Goal: Transaction & Acquisition: Purchase product/service

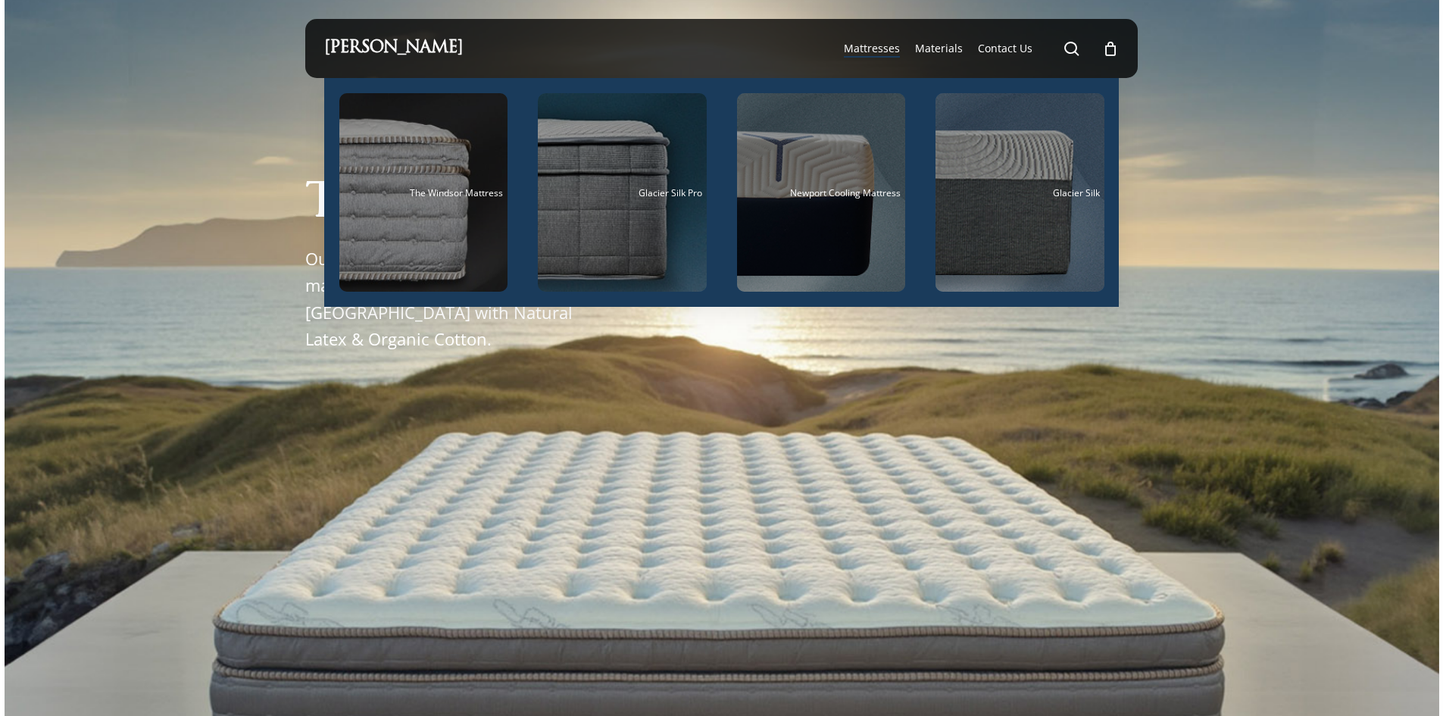
click at [899, 42] on span "Mattresses" at bounding box center [872, 48] width 56 height 14
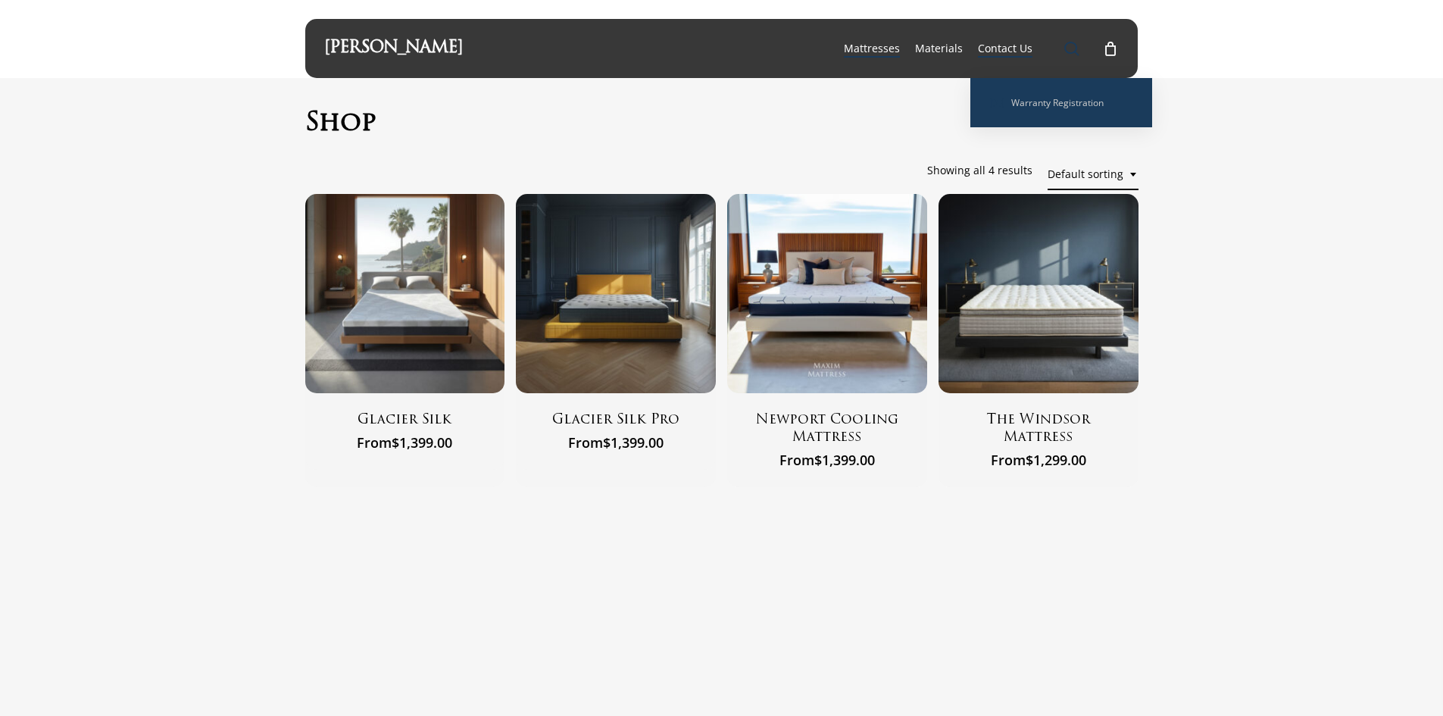
click at [1064, 51] on link "search" at bounding box center [1072, 49] width 18 height 16
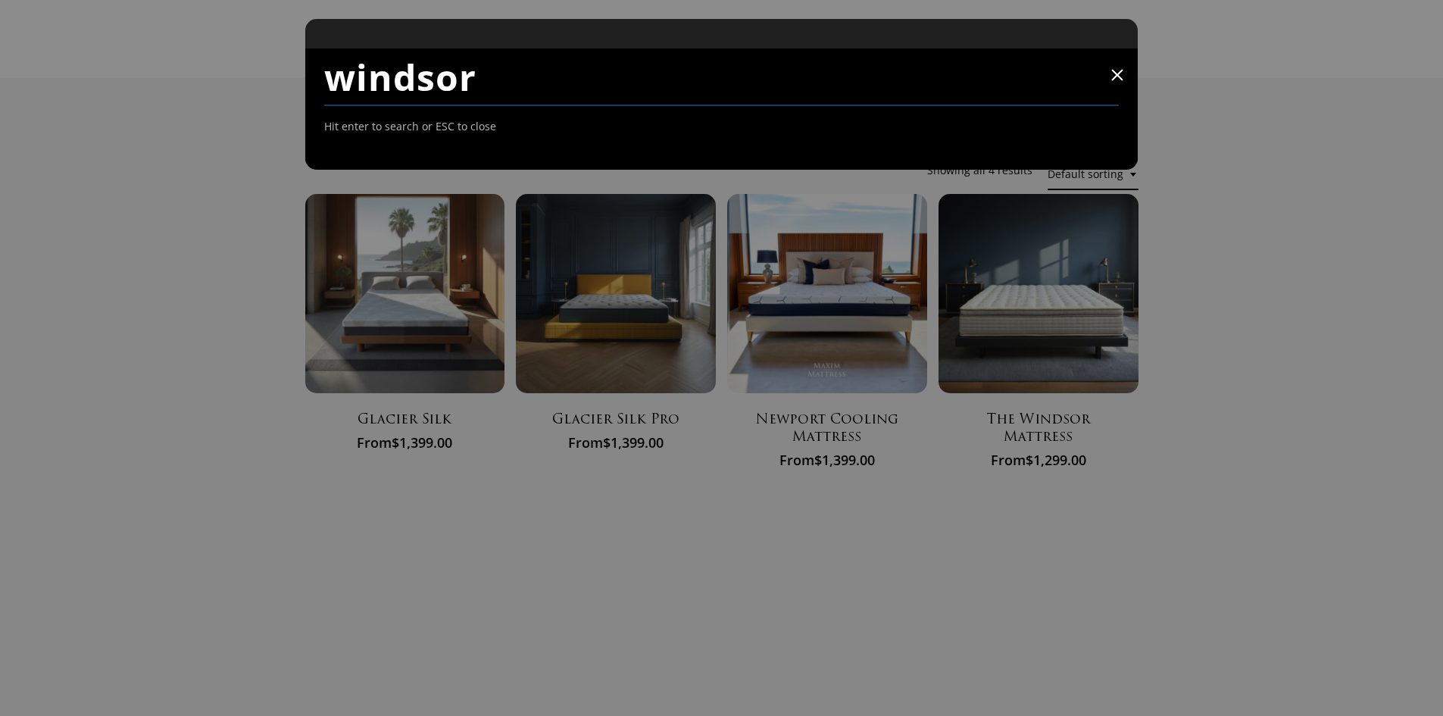
type input "windsor"
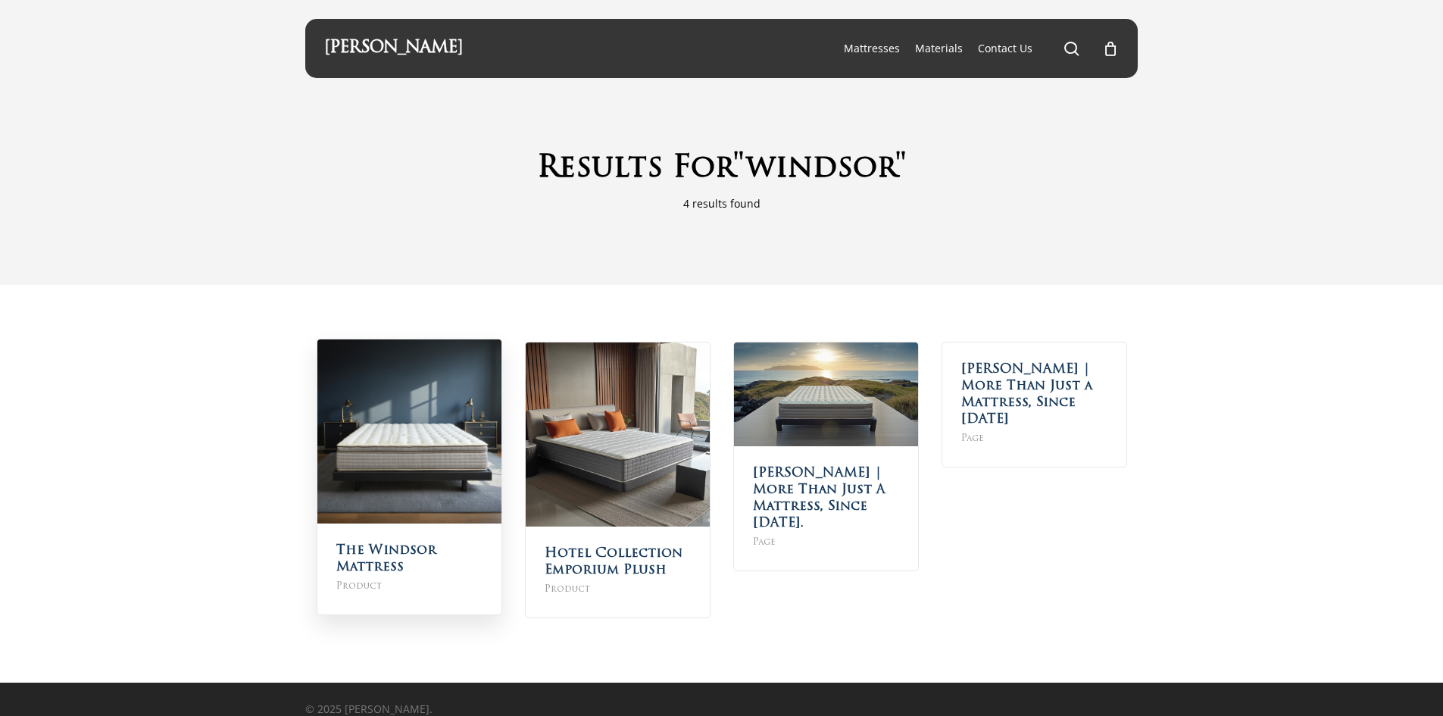
click at [377, 484] on img at bounding box center [409, 431] width 184 height 184
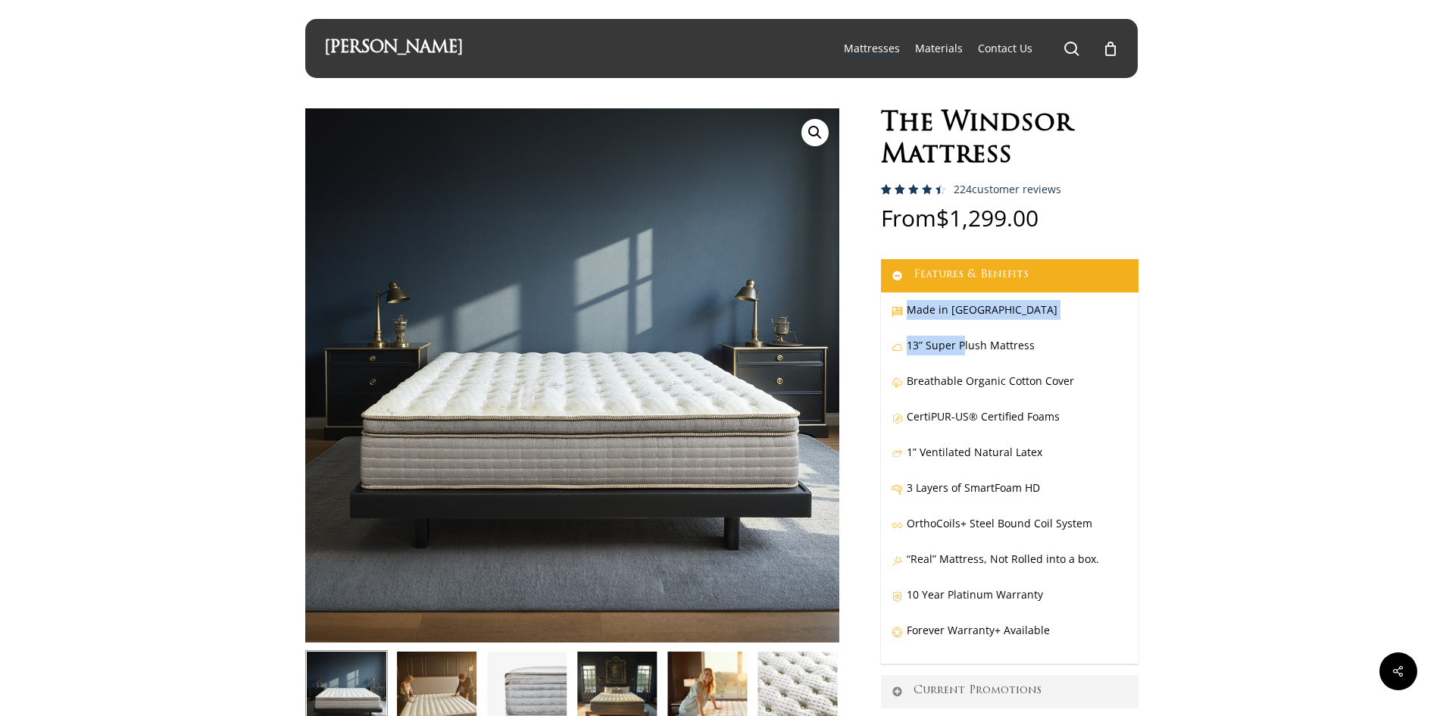
drag, startPoint x: 890, startPoint y: 307, endPoint x: 965, endPoint y: 361, distance: 92.7
click at [964, 361] on div "Made in USA 13” Super Plush Mattress Breathable Organic Cotton Cover CertiPUR-U…" at bounding box center [1010, 477] width 258 height 371
click at [979, 368] on p "13” Super Plush Mattress" at bounding box center [1010, 354] width 236 height 36
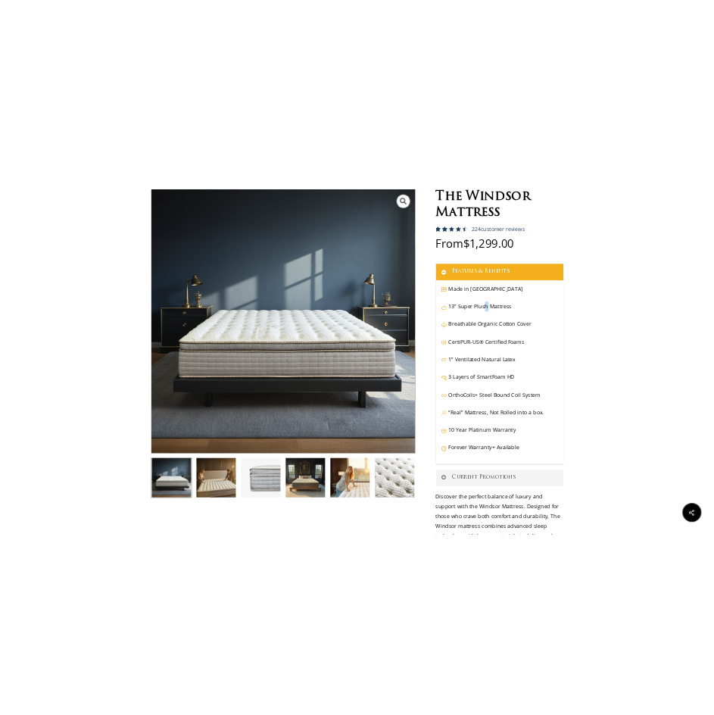
scroll to position [227, 0]
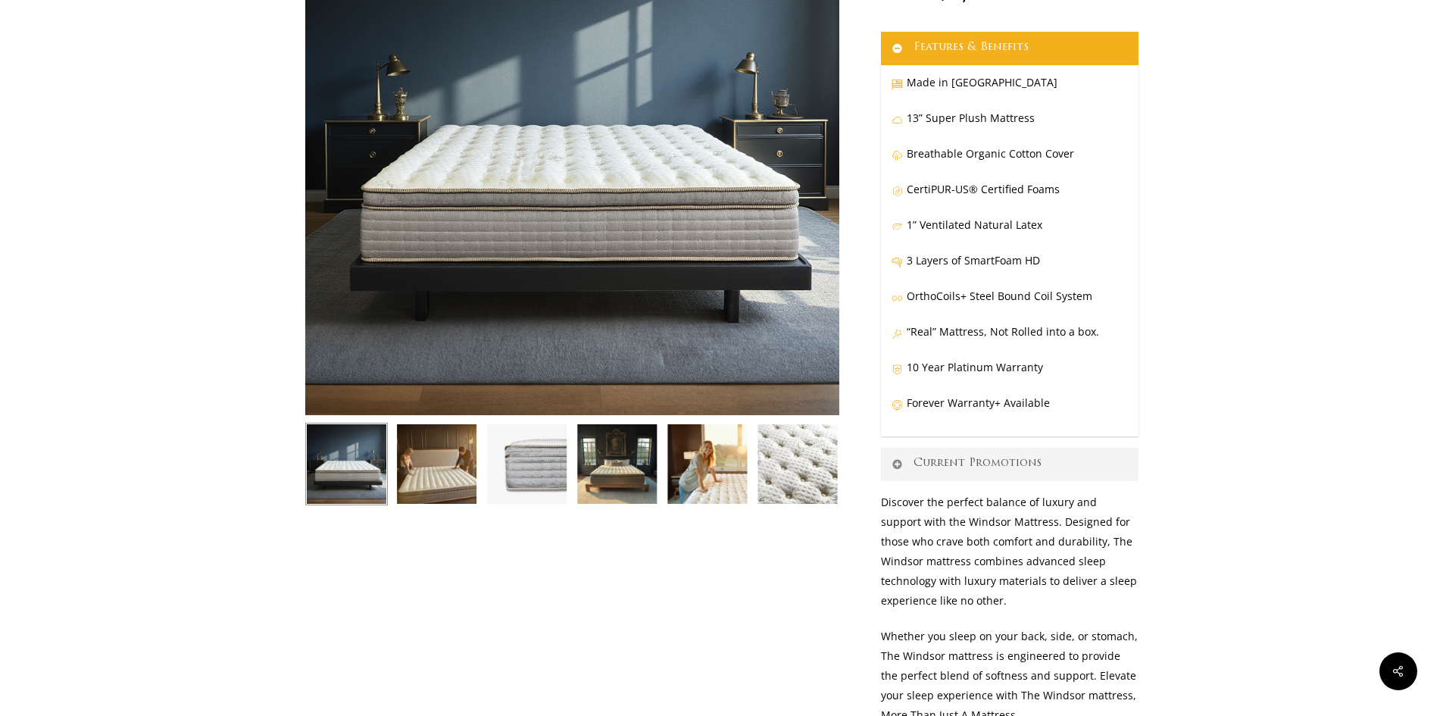
click at [1030, 367] on p "10 Year Platinum Warranty" at bounding box center [1010, 376] width 236 height 36
copy div "10 Year Platinum Warranty"
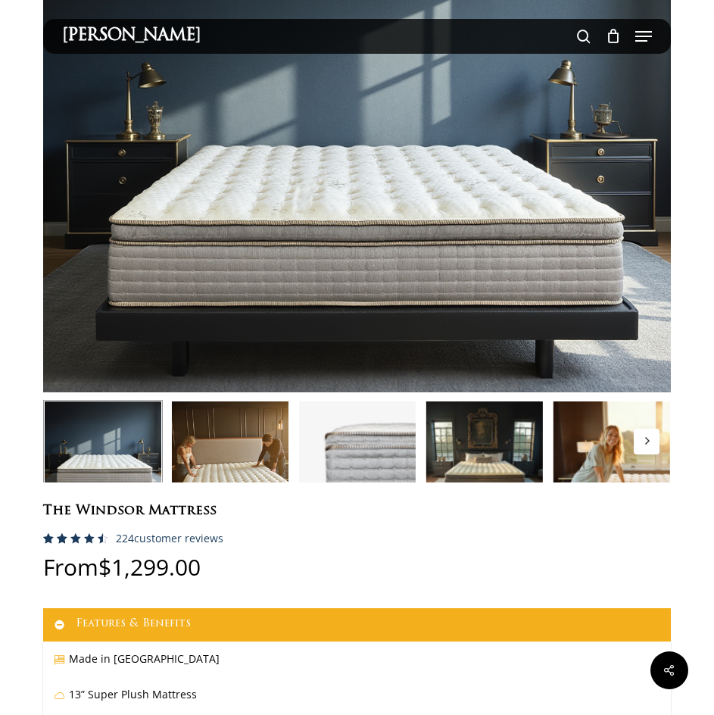
scroll to position [226, 0]
